Goal: Task Accomplishment & Management: Manage account settings

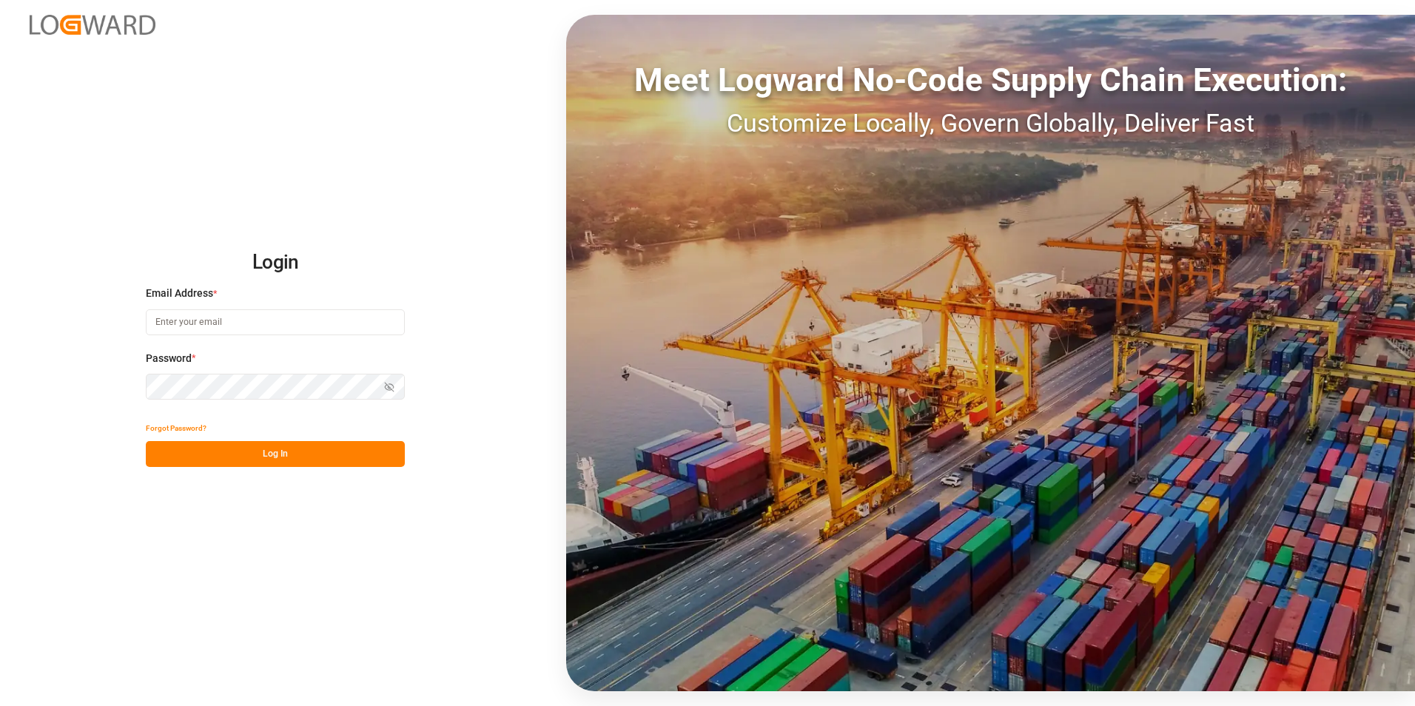
click at [293, 323] on input at bounding box center [275, 322] width 259 height 26
type input "[PERSON_NAME][EMAIL_ADDRESS][PERSON_NAME][DOMAIN_NAME]"
click at [261, 451] on button "Log In" at bounding box center [275, 454] width 259 height 26
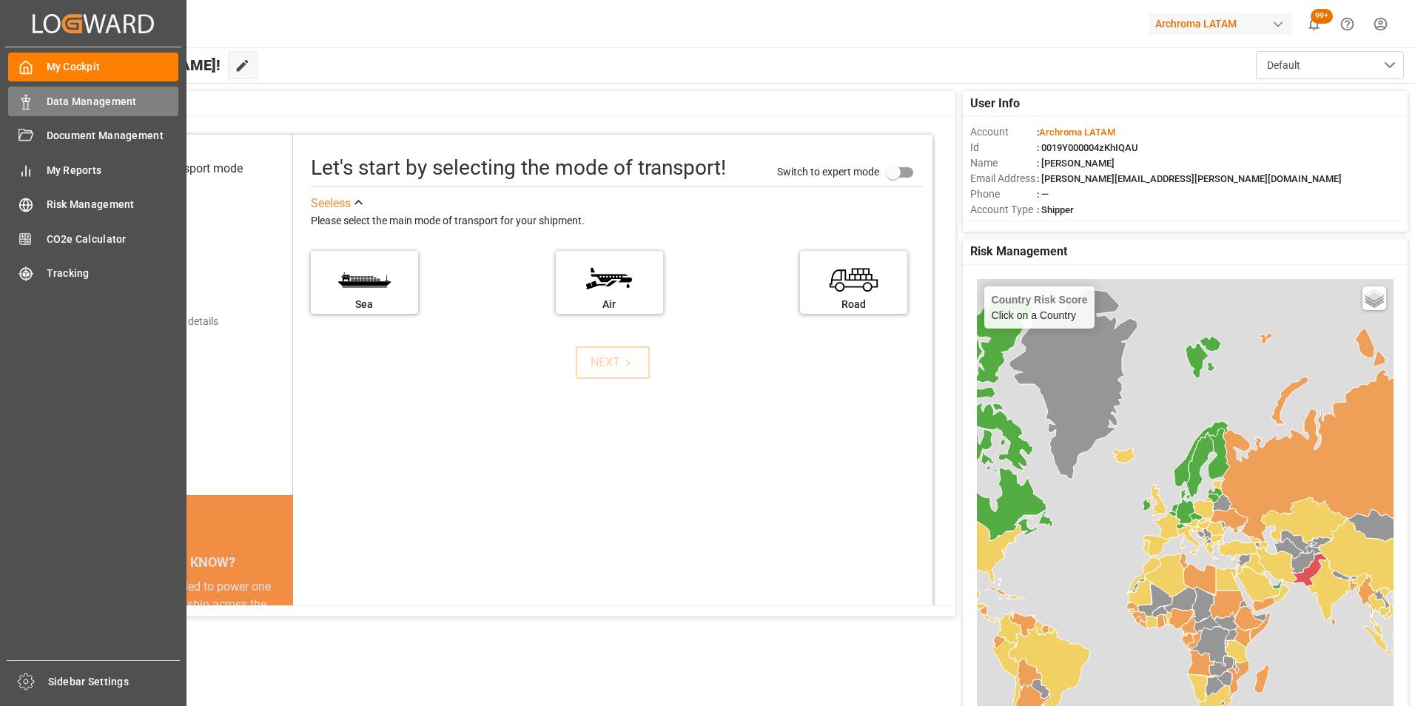
click at [53, 103] on span "Data Management" at bounding box center [113, 102] width 132 height 16
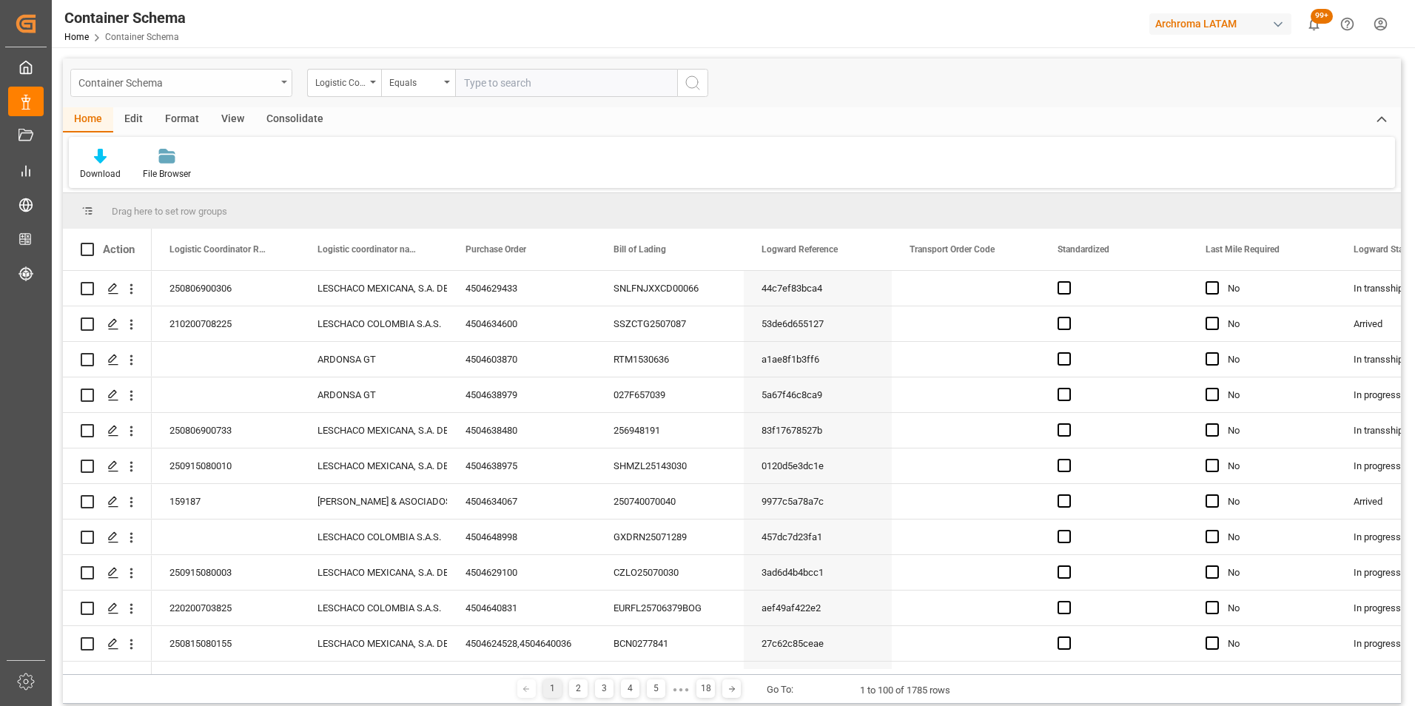
click at [282, 85] on div "Container Schema" at bounding box center [181, 83] width 222 height 28
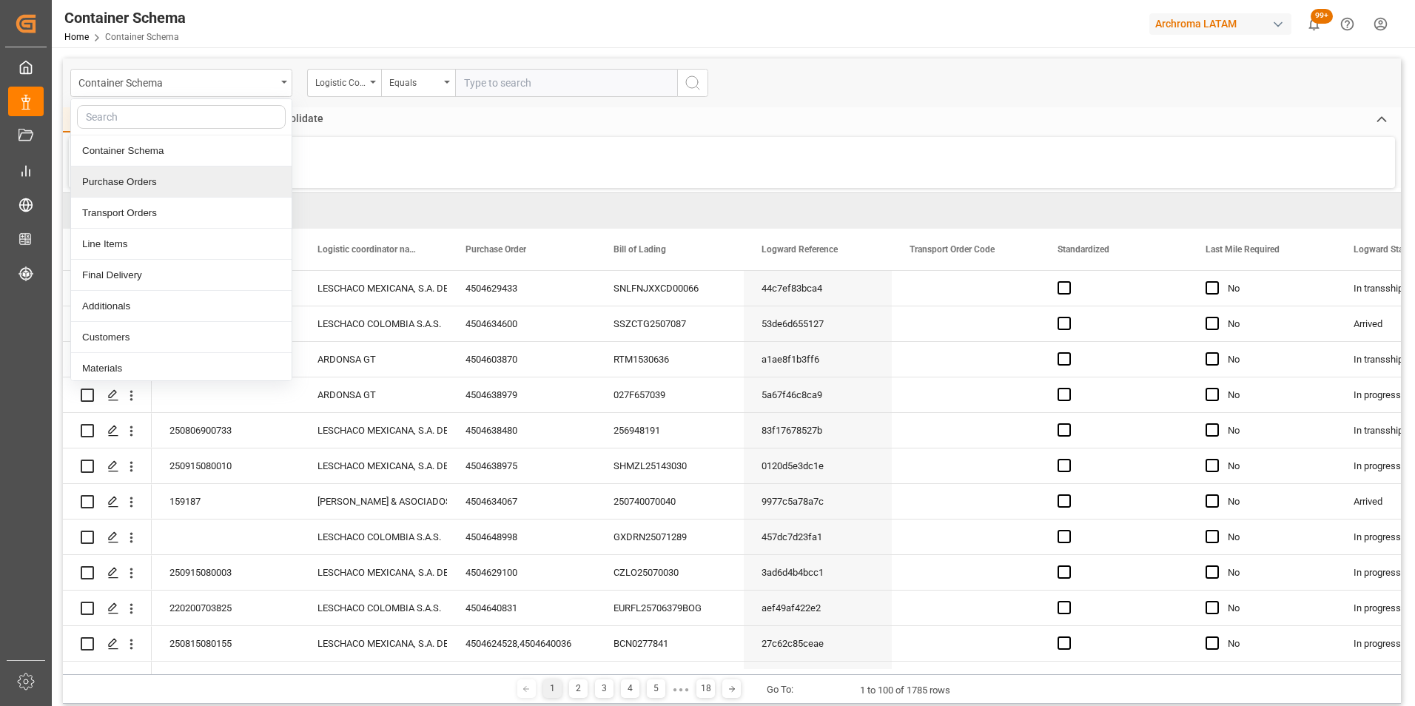
click at [159, 179] on div "Purchase Orders" at bounding box center [181, 181] width 220 height 31
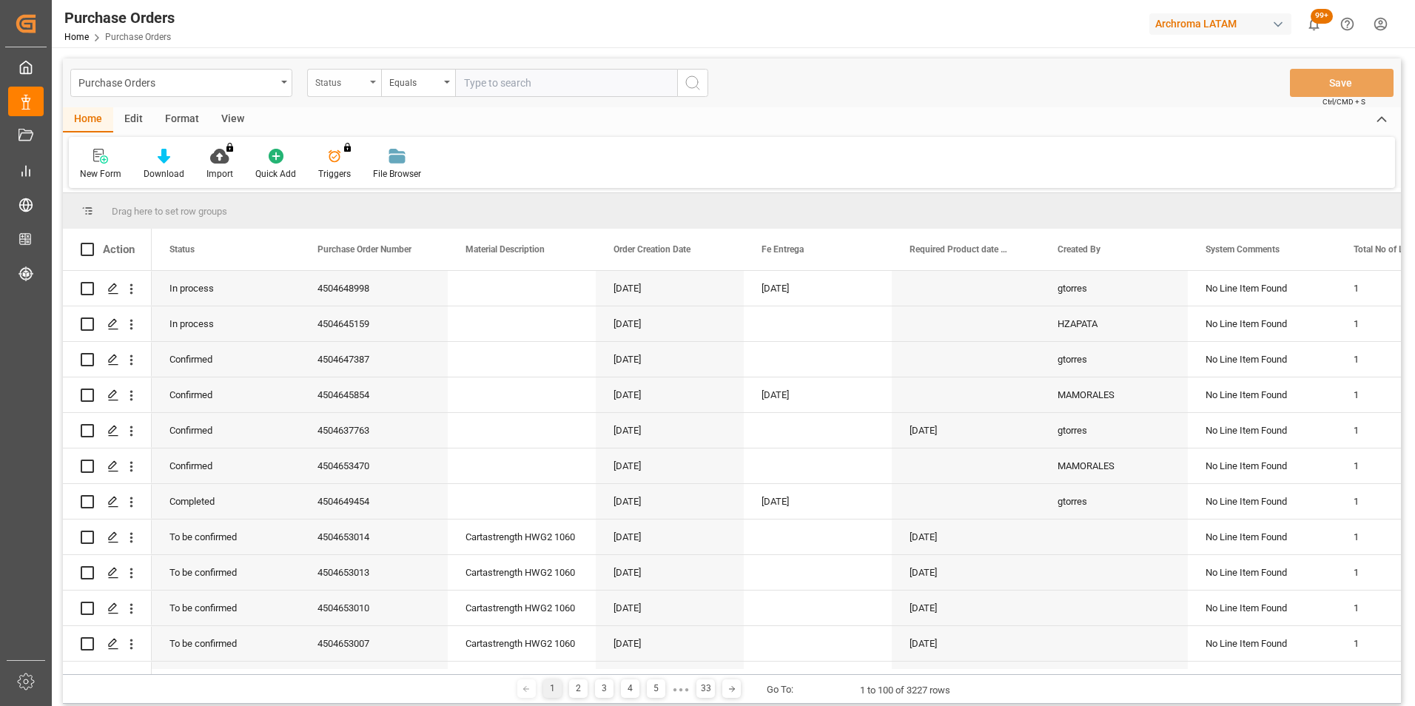
click at [372, 84] on div "Status" at bounding box center [344, 83] width 74 height 28
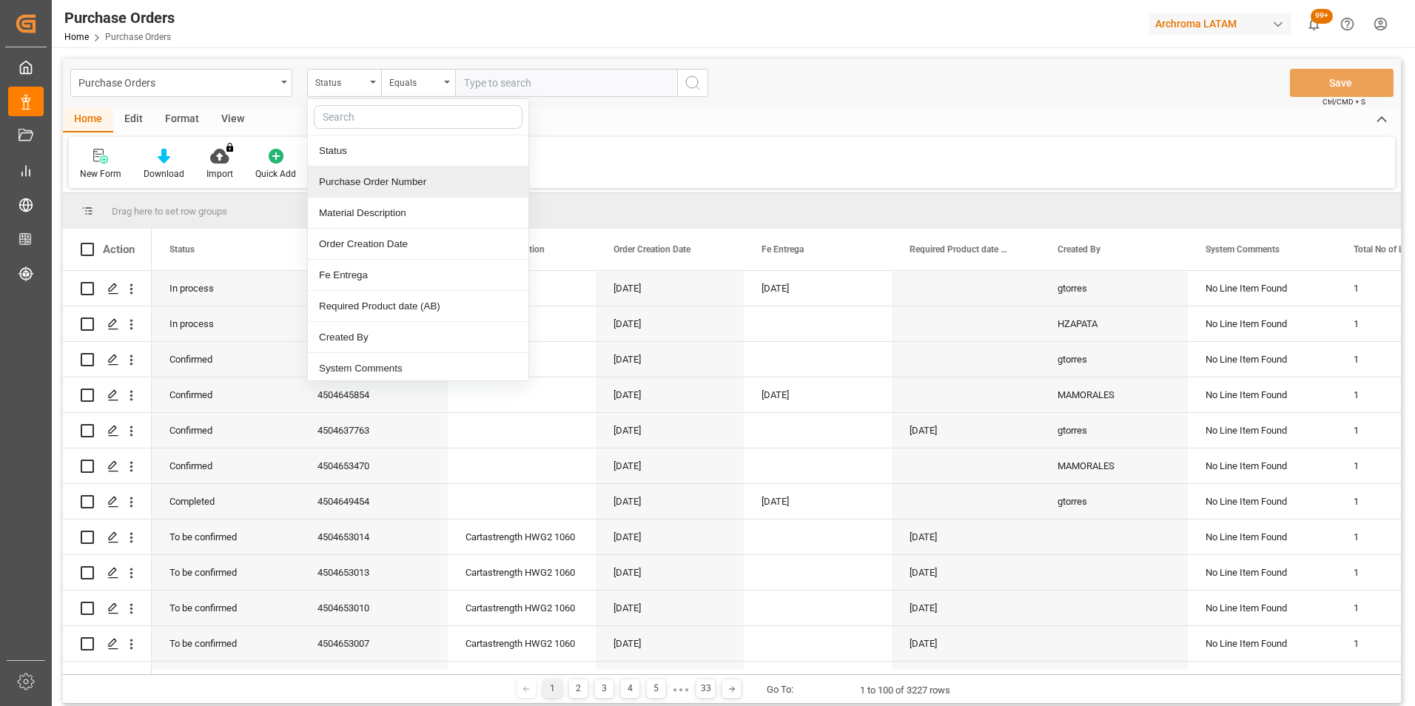
click at [362, 187] on div "Purchase Order Number" at bounding box center [418, 181] width 220 height 31
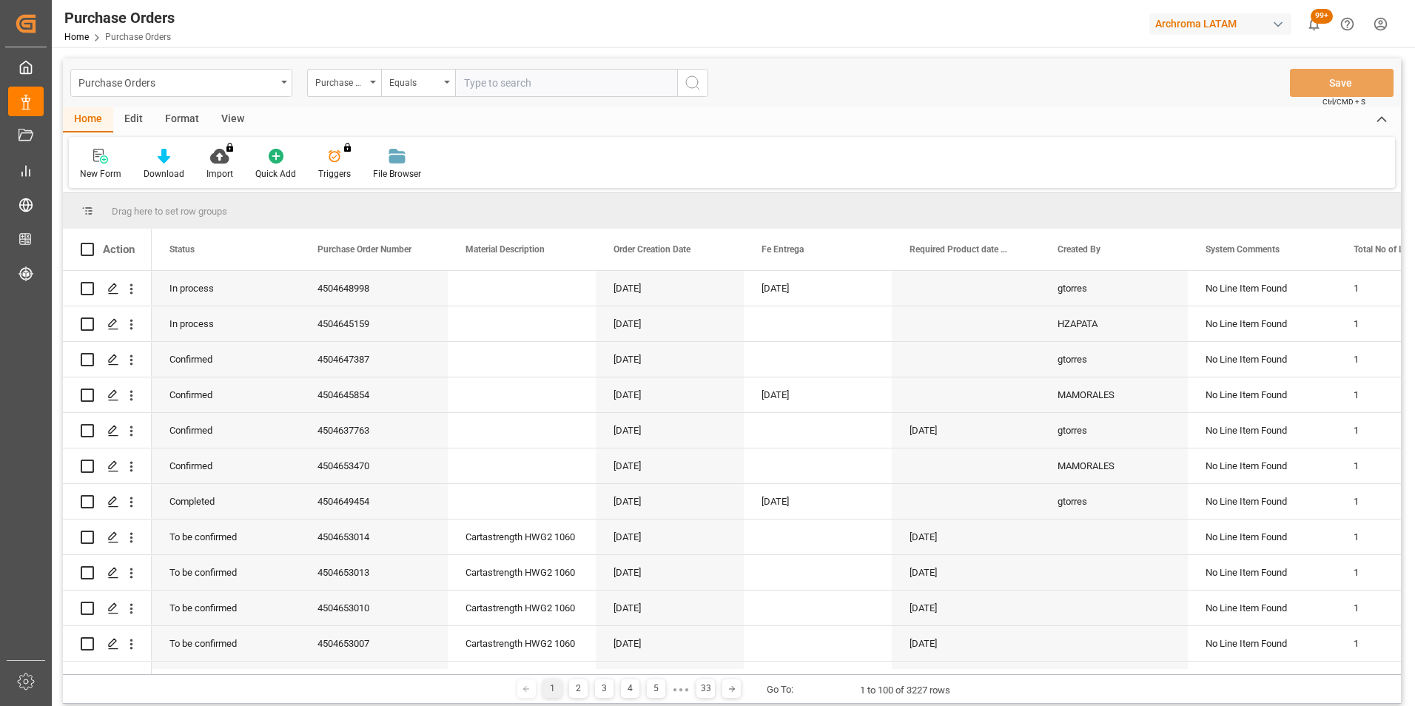
click at [499, 81] on input "text" at bounding box center [566, 83] width 222 height 28
paste input "4504641374"
type input "4504641374"
click at [686, 79] on icon "search button" at bounding box center [693, 83] width 18 height 18
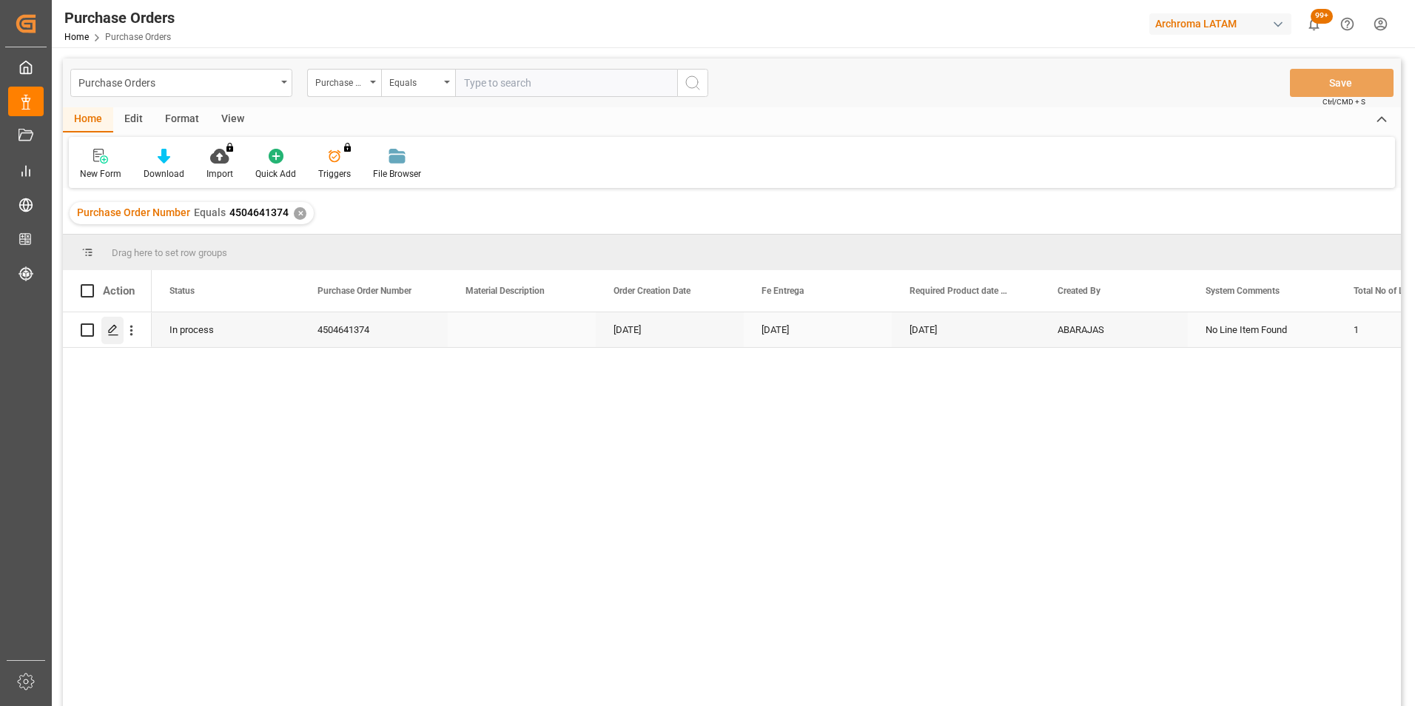
click at [112, 334] on icon "Press SPACE to select this row." at bounding box center [113, 330] width 12 height 12
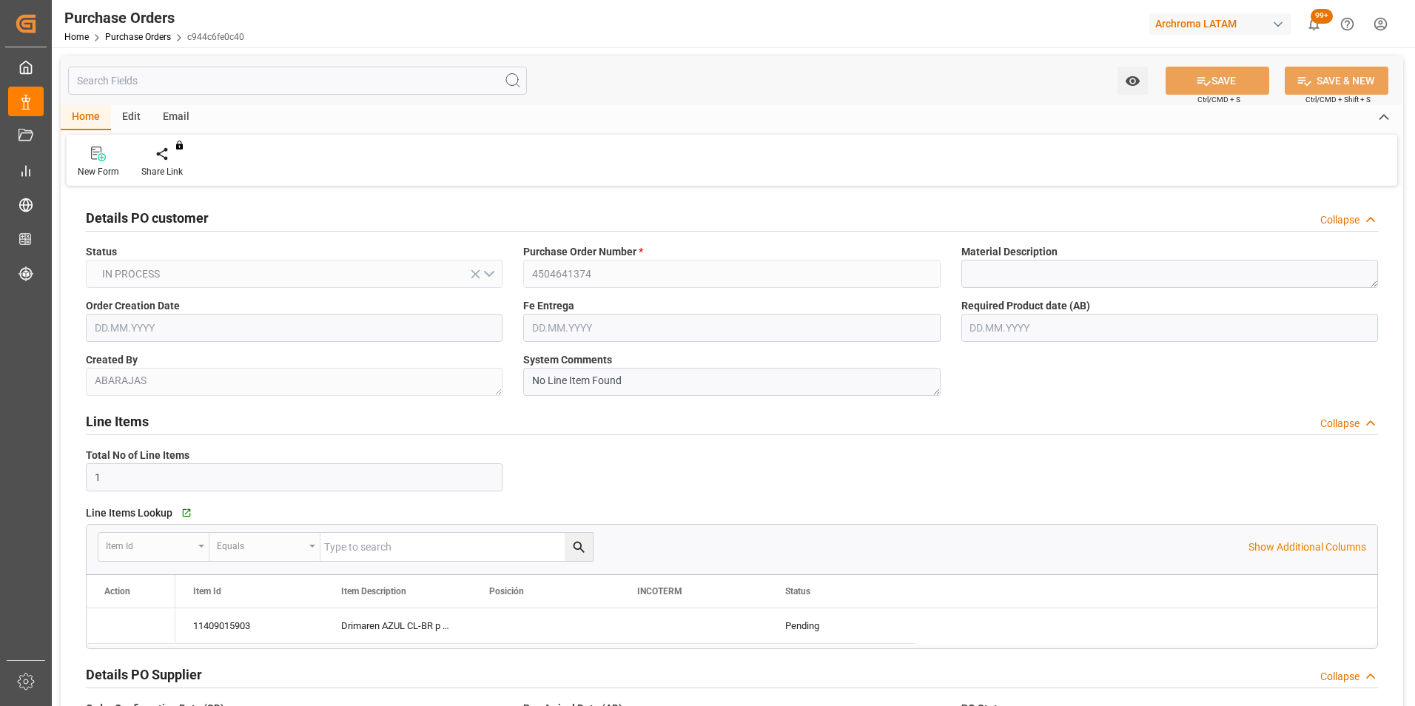
type input "[DATE]"
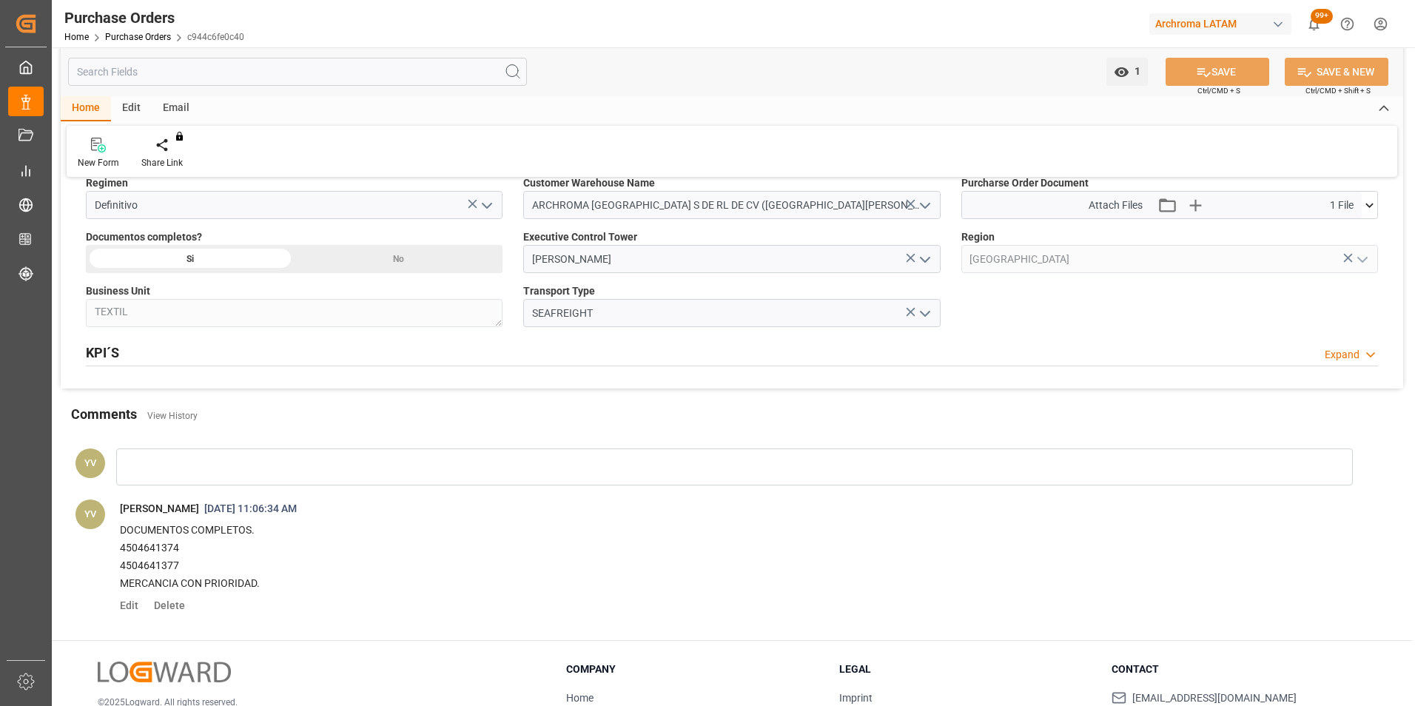
scroll to position [962, 0]
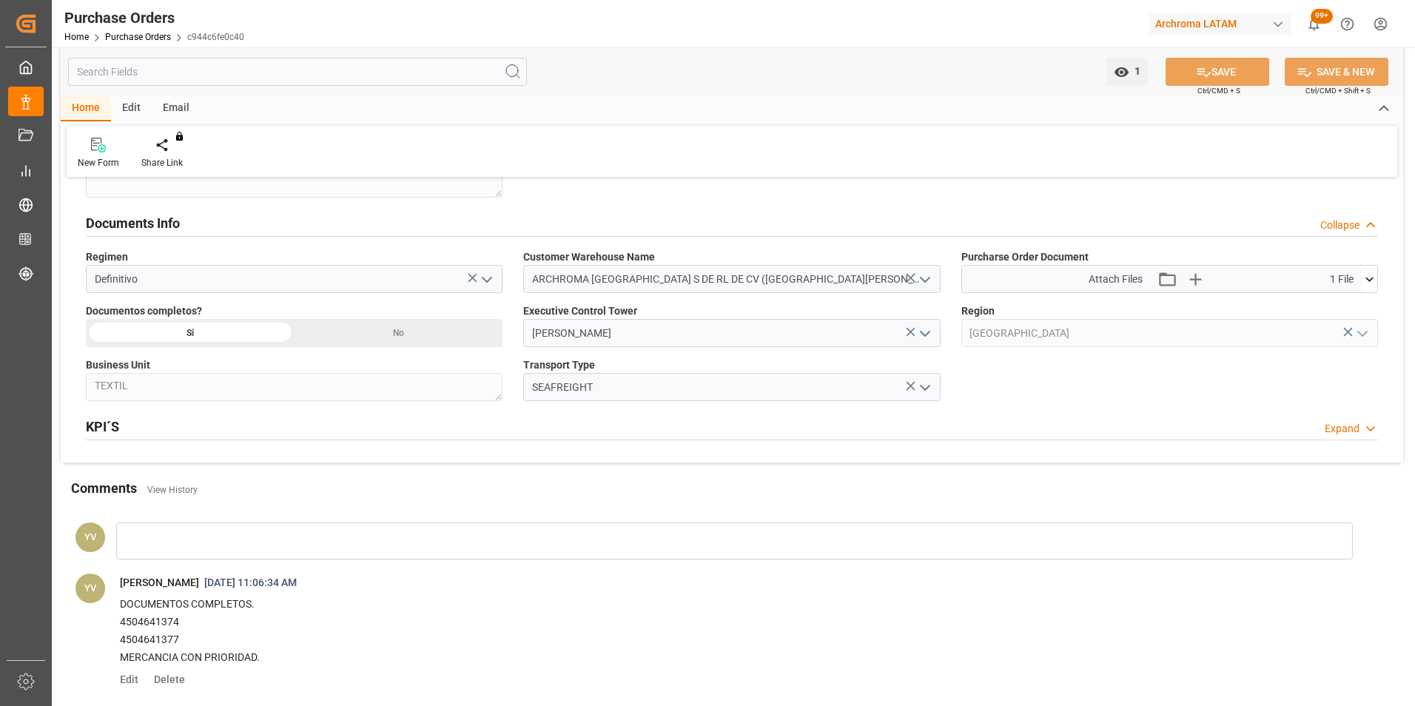
click at [926, 279] on icon "open menu" at bounding box center [925, 280] width 18 height 18
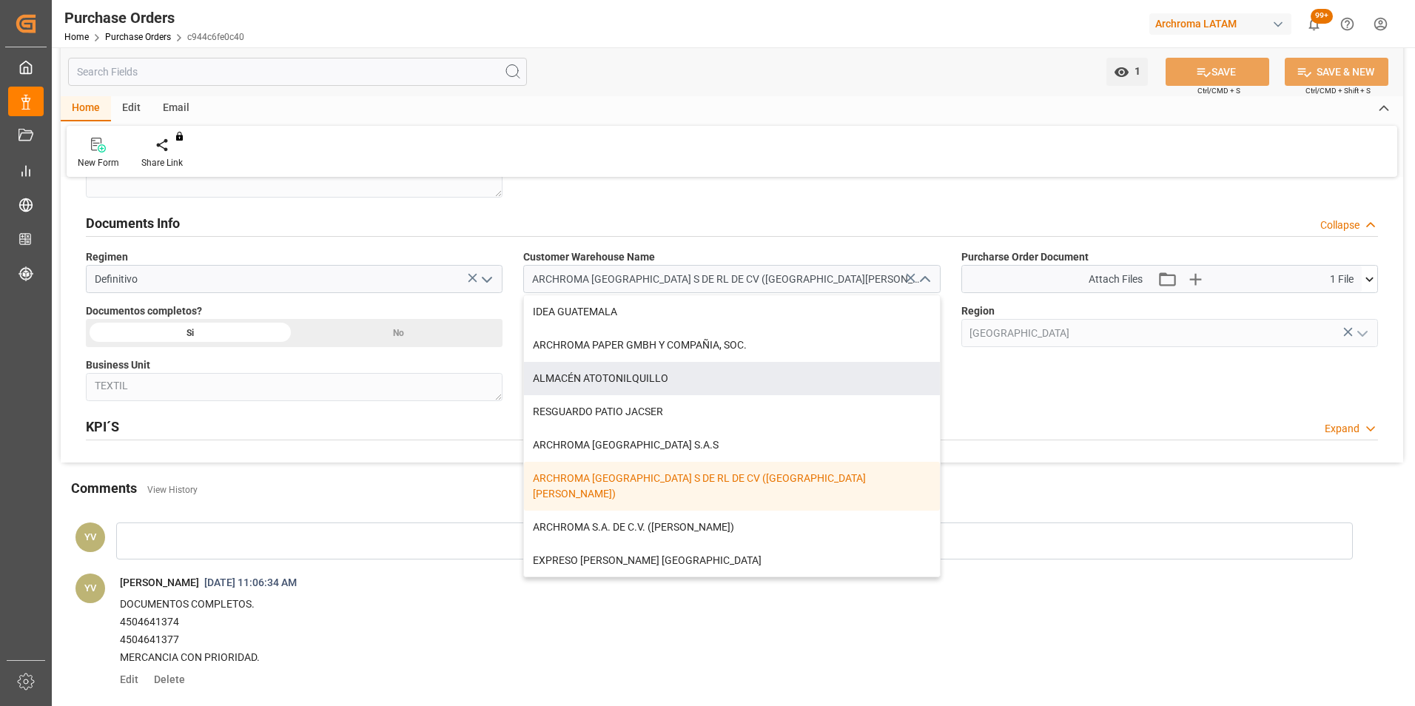
click at [681, 379] on div "ALMACÉN ATOTONILQUILLO" at bounding box center [731, 378] width 415 height 33
type input "ALMACÉN ATOTONILQUILLO"
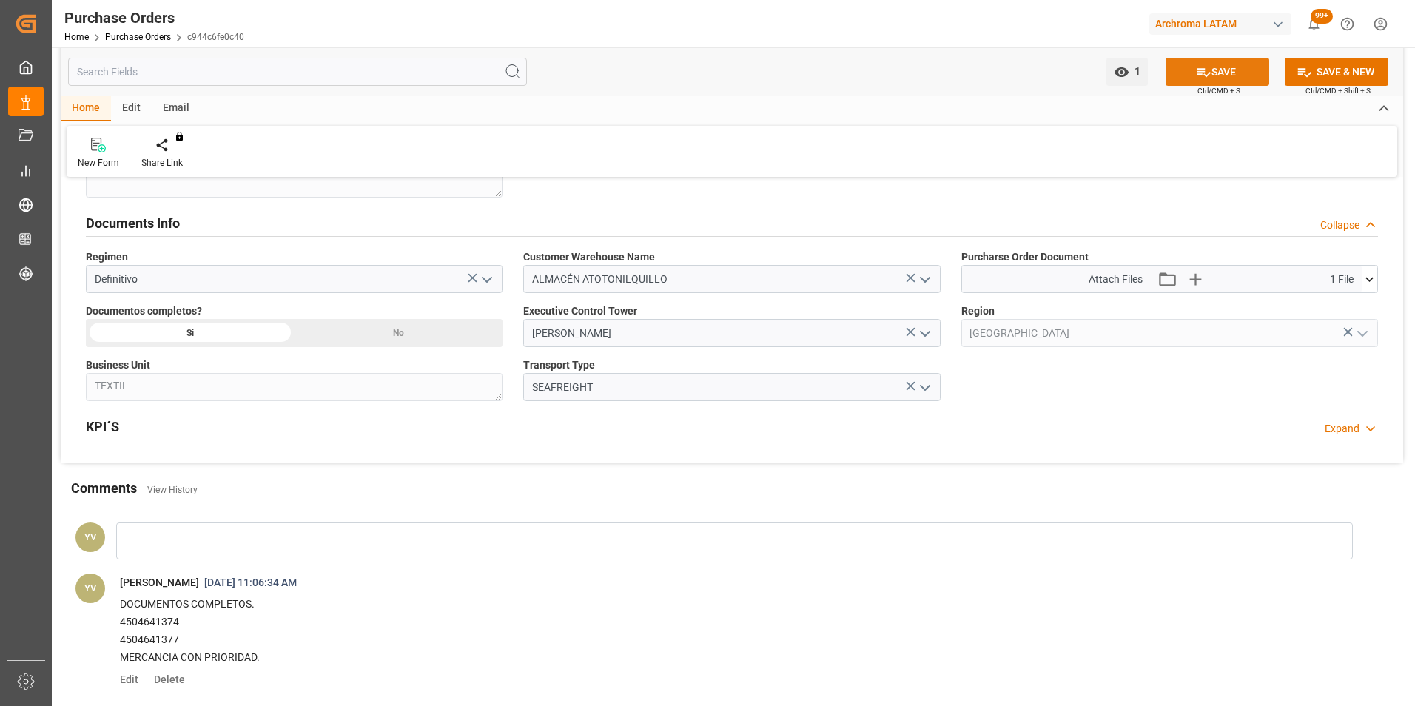
click at [1232, 73] on button "SAVE" at bounding box center [1217, 72] width 104 height 28
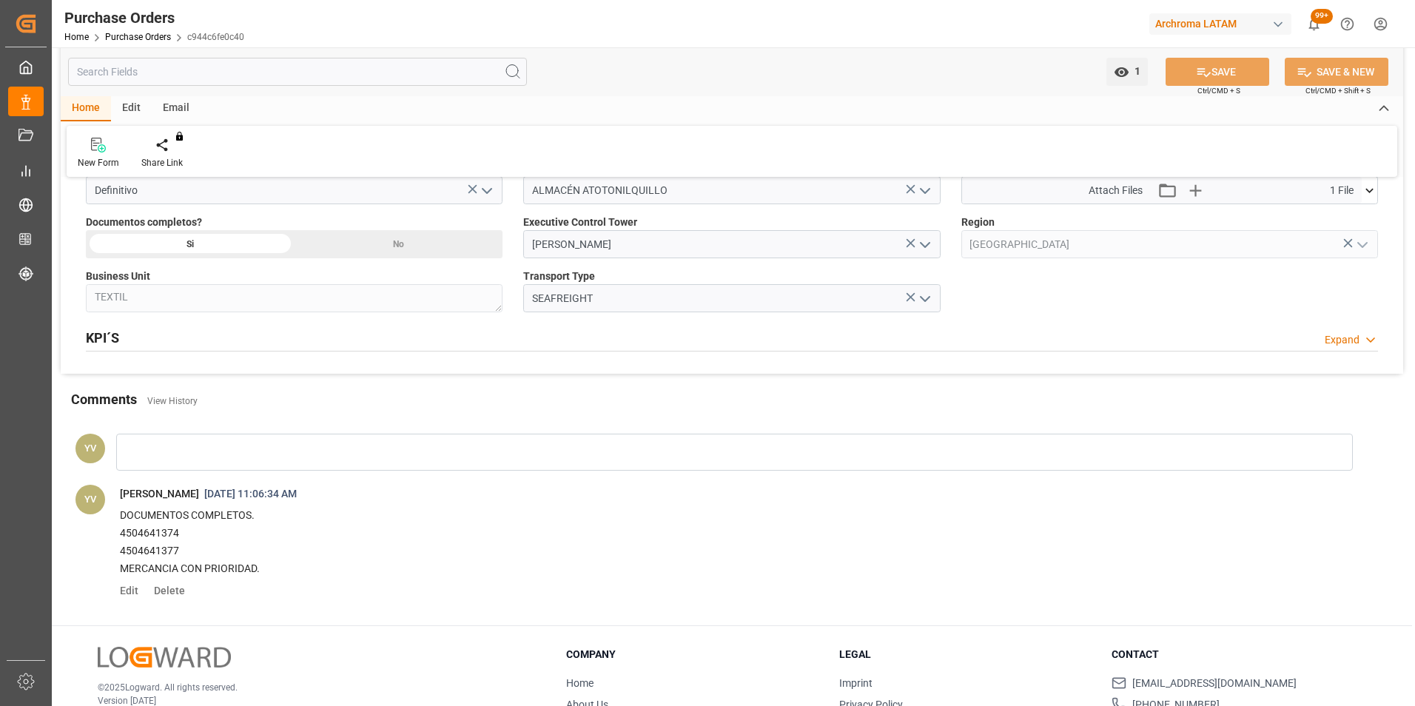
scroll to position [1036, 0]
